Goal: Task Accomplishment & Management: Use online tool/utility

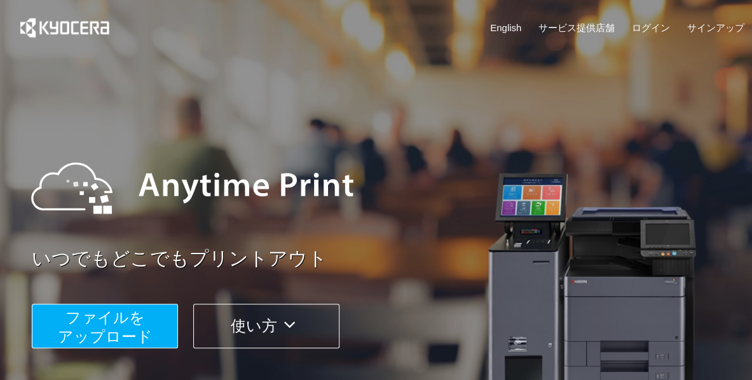
click at [95, 319] on span "ファイルを ​​アップロード" at bounding box center [105, 327] width 95 height 36
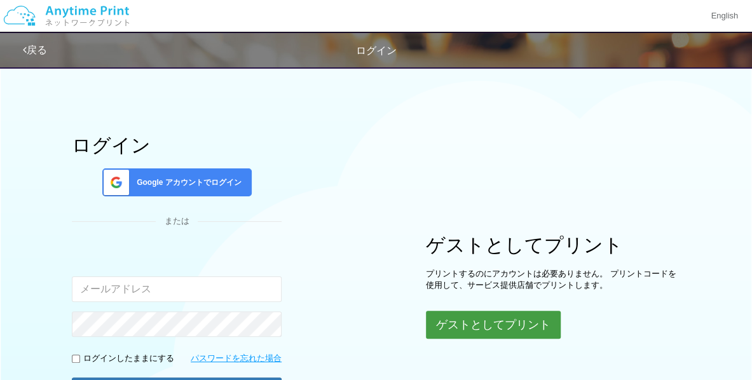
click at [477, 329] on button "ゲストとしてプリント" at bounding box center [493, 325] width 135 height 28
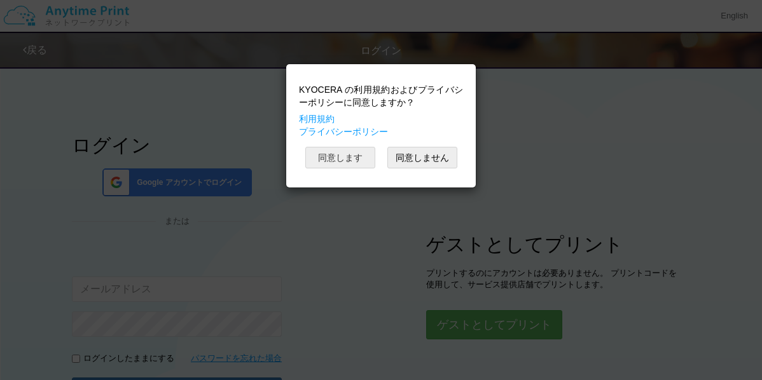
click at [363, 166] on button "同意します" at bounding box center [340, 158] width 70 height 22
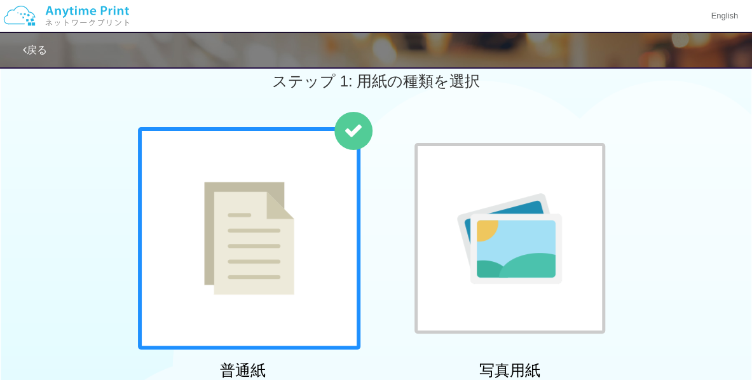
scroll to position [28, 0]
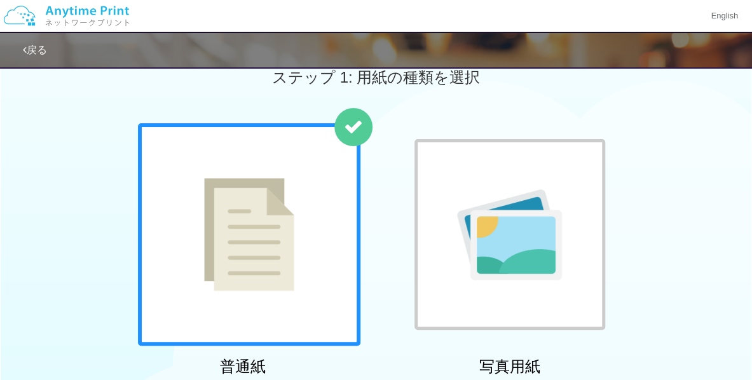
click at [295, 226] on div at bounding box center [249, 234] width 223 height 223
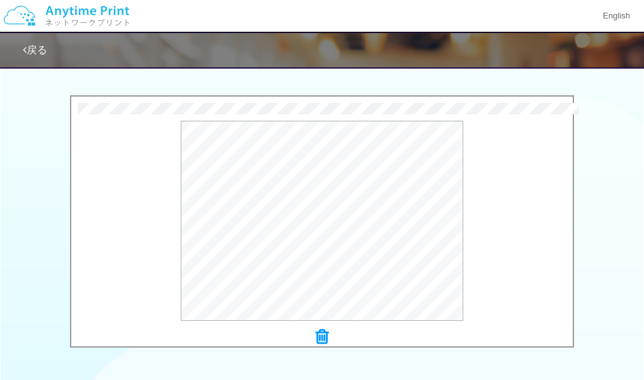
scroll to position [413, 0]
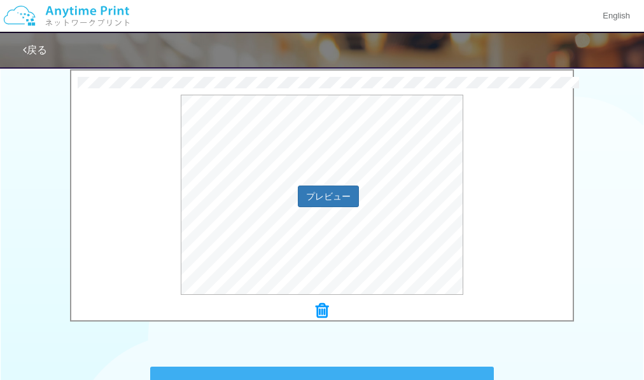
click at [528, 237] on div "プレビュー" at bounding box center [321, 195] width 501 height 200
click at [346, 193] on button "プレビュー" at bounding box center [328, 196] width 60 height 20
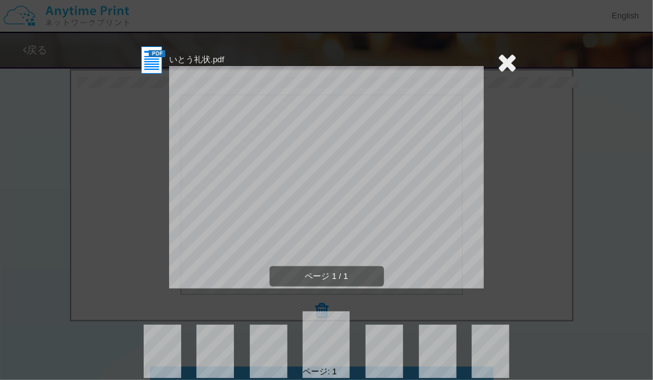
click at [506, 244] on div "ページ 1 / 1" at bounding box center [327, 187] width 382 height 223
click at [504, 62] on icon at bounding box center [508, 62] width 20 height 25
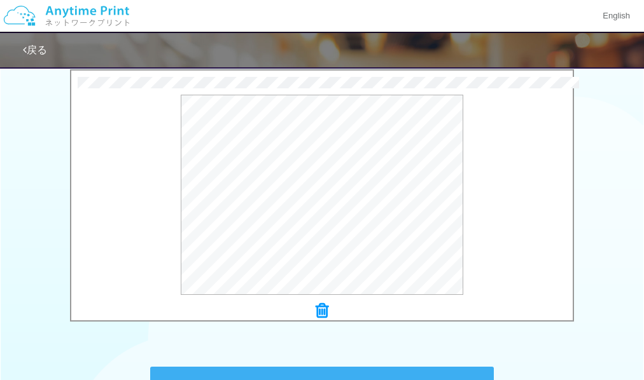
drag, startPoint x: 635, startPoint y: 244, endPoint x: 645, endPoint y: 271, distance: 29.2
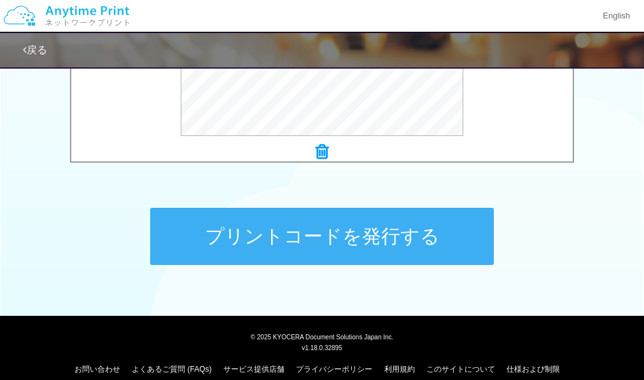
scroll to position [586, 0]
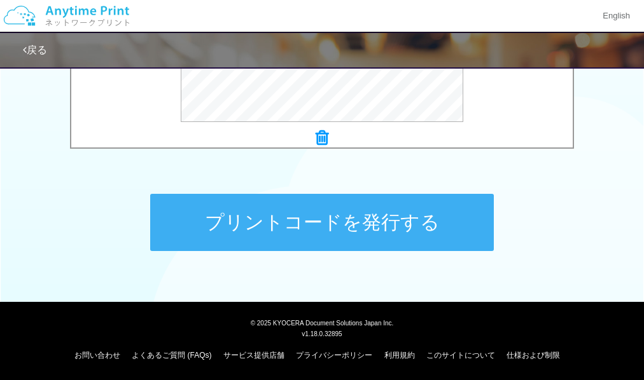
click at [411, 217] on button "プリントコードを発行する" at bounding box center [321, 222] width 343 height 57
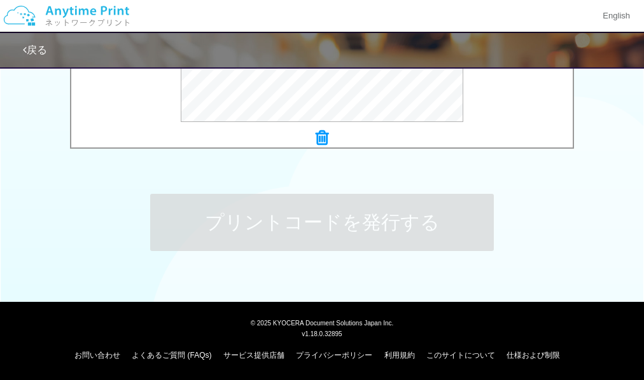
scroll to position [0, 0]
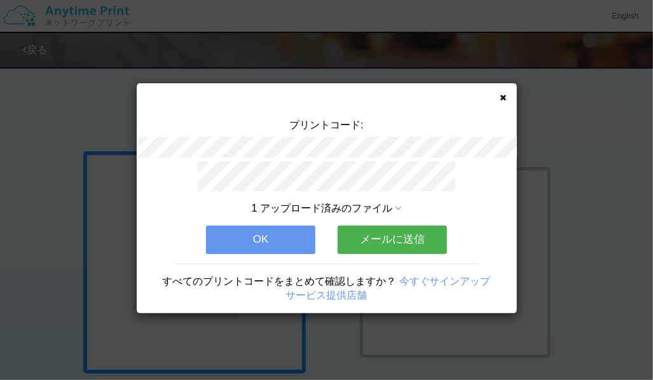
click at [527, 310] on div "プリントコード: 1 アップロード済みのファイル OK メールに送信 すべてのプリントコードをまとめて確認しますか？ 今すぐサインアップ サービス提供店舗" at bounding box center [326, 190] width 653 height 380
click at [437, 238] on button "メールに送信" at bounding box center [392, 240] width 109 height 28
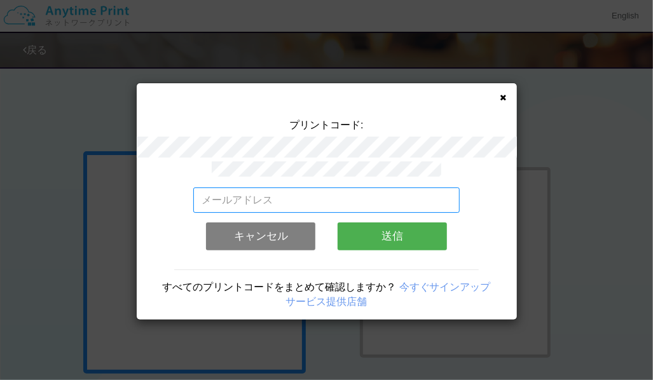
click at [331, 194] on input "email" at bounding box center [326, 200] width 266 height 25
type input "[EMAIL_ADDRESS][DOMAIN_NAME]"
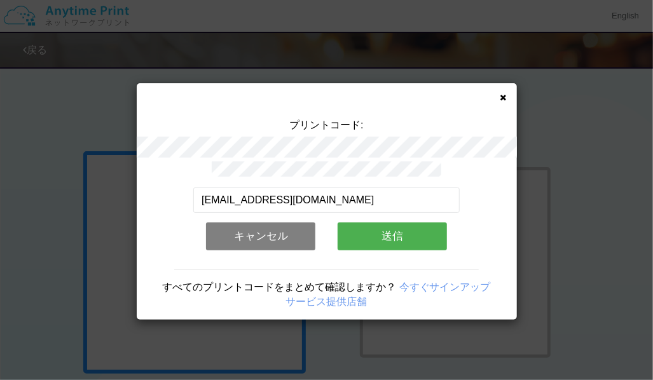
click at [379, 231] on button "送信" at bounding box center [392, 237] width 109 height 28
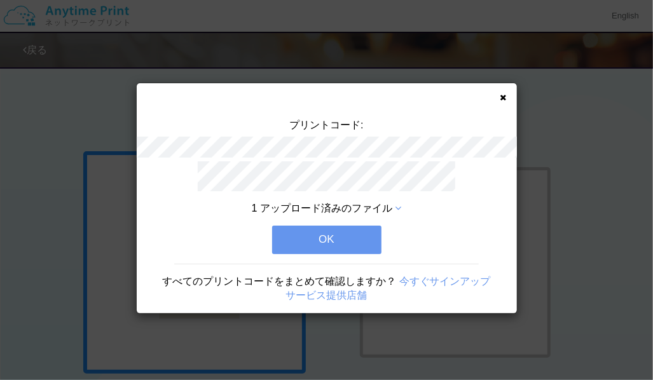
drag, startPoint x: 352, startPoint y: 237, endPoint x: 339, endPoint y: 237, distance: 13.4
click at [339, 237] on button "OK" at bounding box center [326, 240] width 109 height 28
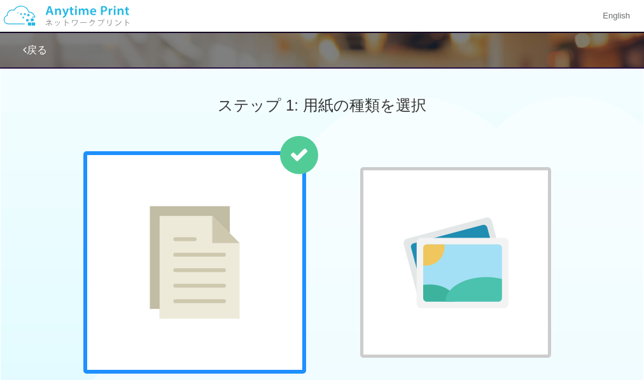
click at [639, 150] on div "ステップ 1: 用紙の種類を選択" at bounding box center [322, 106] width 644 height 92
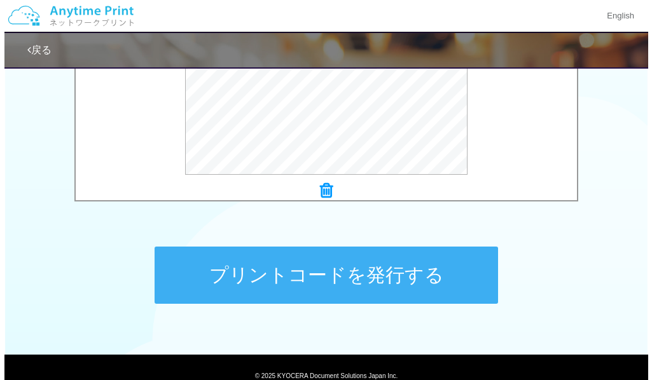
scroll to position [586, 0]
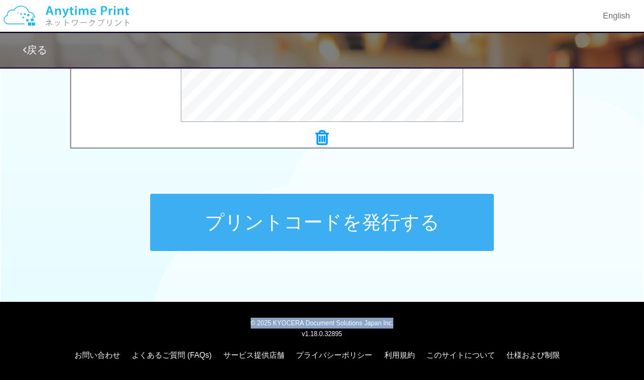
drag, startPoint x: 640, startPoint y: 311, endPoint x: 647, endPoint y: 247, distance: 64.0
click at [333, 139] on div at bounding box center [321, 139] width 501 height 18
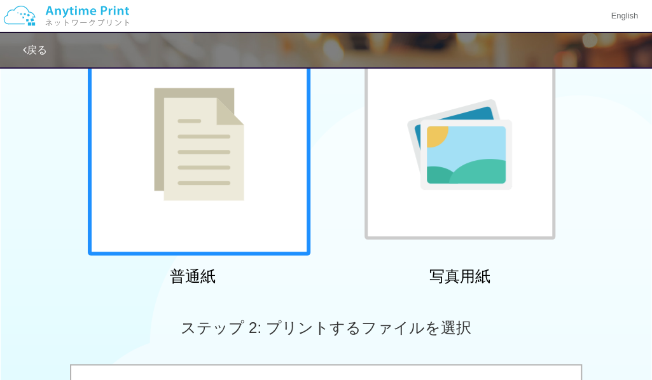
scroll to position [110, 0]
